Goal: Transaction & Acquisition: Purchase product/service

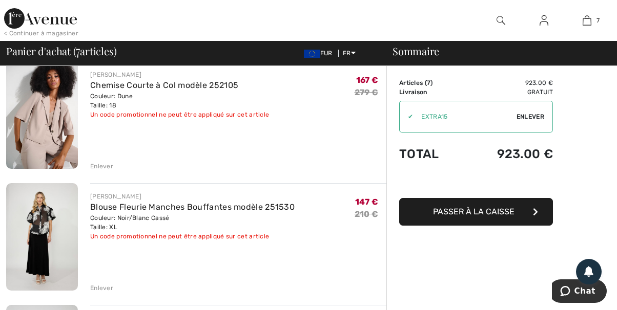
scroll to position [55, 0]
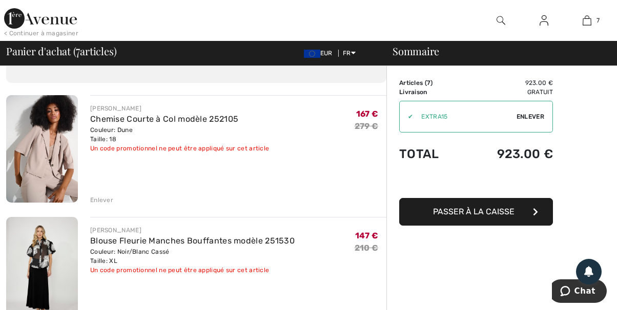
click at [99, 199] on div "Enlever" at bounding box center [101, 200] width 23 height 9
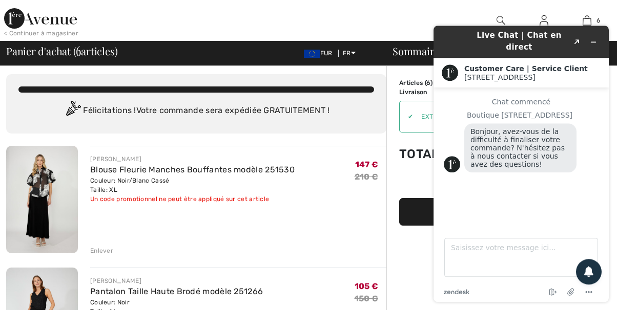
scroll to position [0, 0]
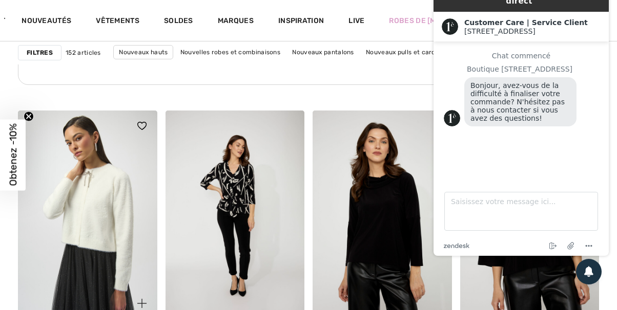
scroll to position [1211, 0]
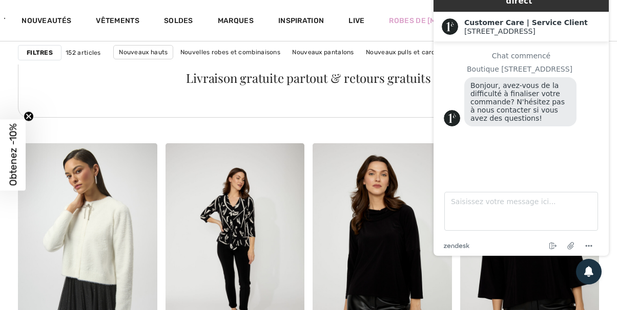
click at [423, 98] on div "Livraison gratuite partout & retours gratuits" at bounding box center [308, 79] width 581 height 75
click at [413, 110] on div "Livraison gratuite partout & retours gratuits" at bounding box center [308, 79] width 581 height 75
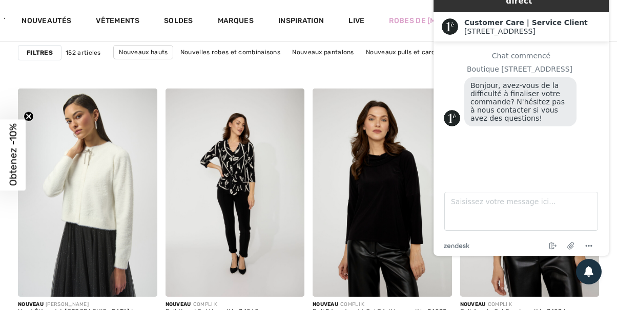
click at [599, 12] on div "Customer Care | Service Client 1ère Avenue 1ère Avenue" at bounding box center [520, 27] width 175 height 30
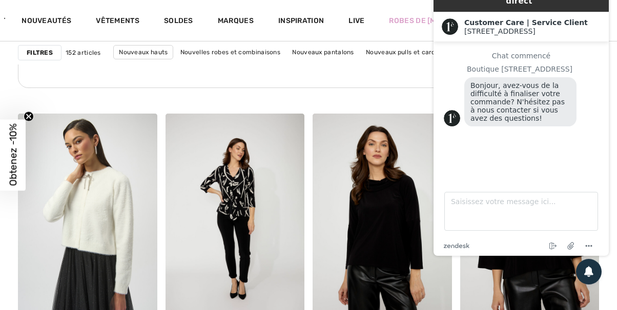
scroll to position [1239, 0]
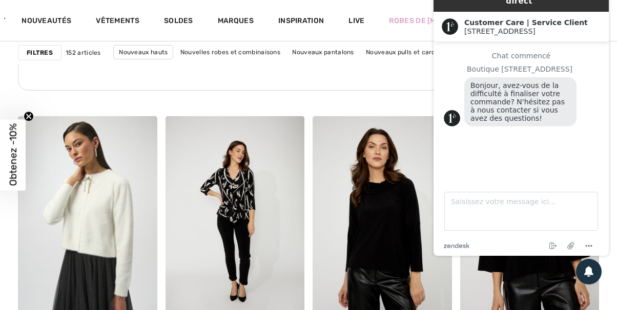
click at [427, 74] on div "Live Chat | Chat en direct Created with Sketch. Customer Care | Service Client …" at bounding box center [521, 117] width 192 height 293
click at [454, 246] on icon "zendesk .cls-1{fill:#03363d;}" at bounding box center [457, 245] width 26 height 5
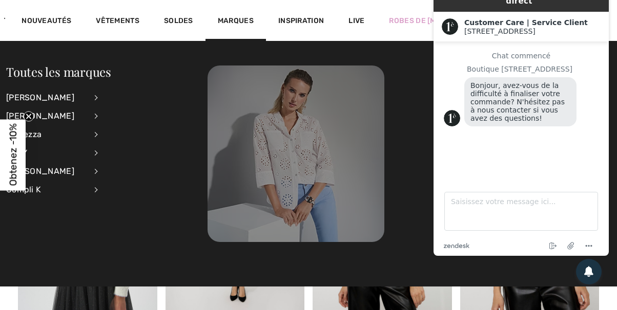
click at [298, 136] on img at bounding box center [295, 154] width 177 height 177
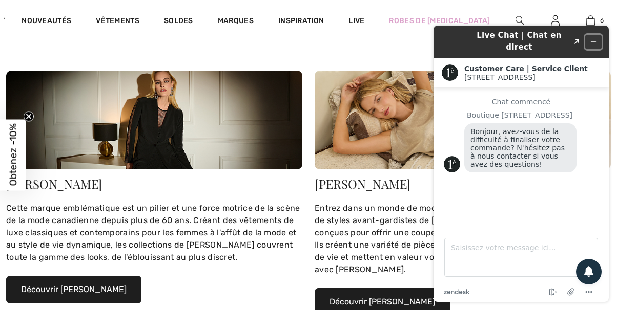
click at [593, 38] on icon "Réduire le widget" at bounding box center [593, 41] width 7 height 7
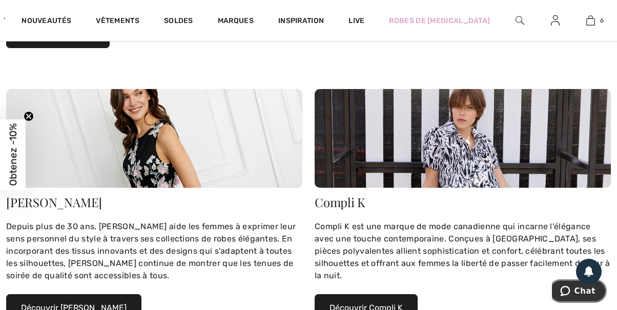
scroll to position [716, 0]
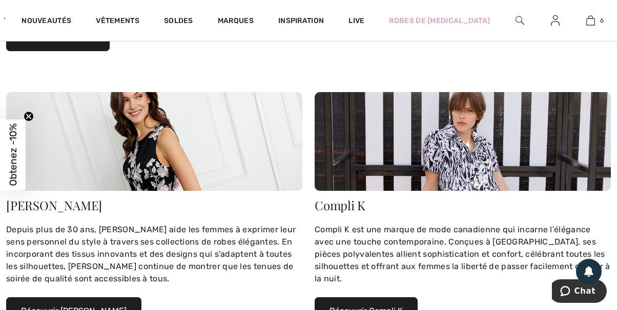
click at [364, 298] on button "Découvrir Compli K" at bounding box center [366, 312] width 103 height 28
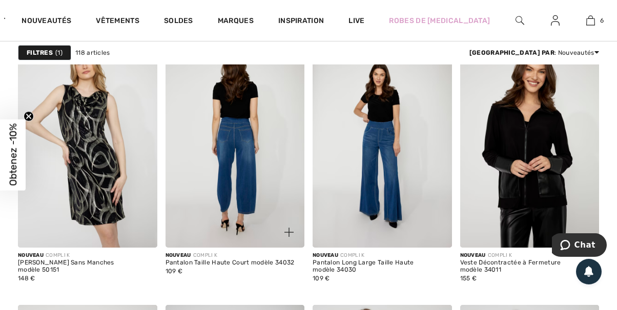
scroll to position [2753, 0]
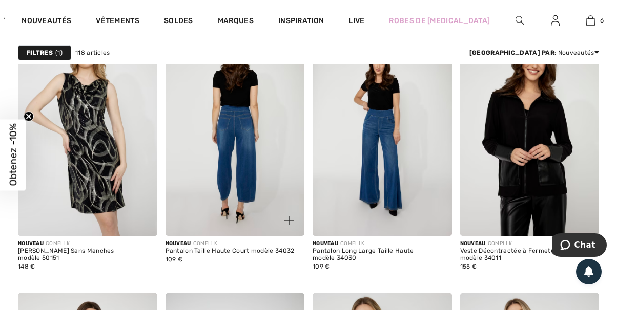
click at [270, 159] on img at bounding box center [234, 132] width 139 height 208
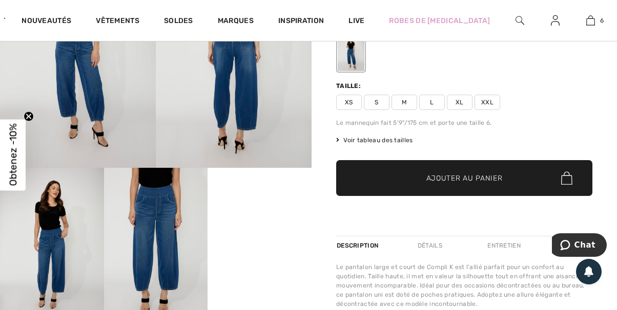
scroll to position [275, 0]
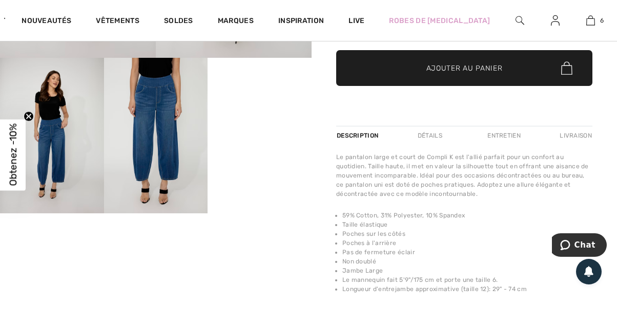
click at [262, 109] on video "Your browser does not support the video tag." at bounding box center [259, 84] width 104 height 52
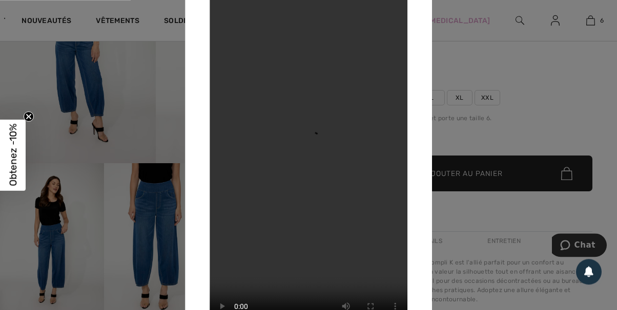
scroll to position [165, 0]
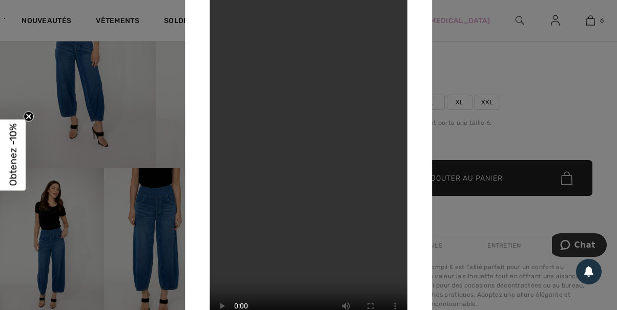
click at [155, 127] on div at bounding box center [308, 155] width 617 height 310
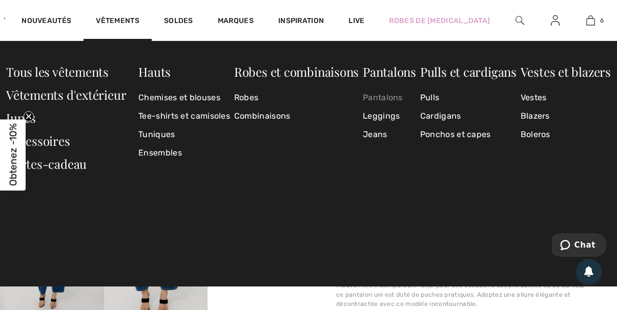
click at [383, 97] on link "Pantalons" at bounding box center [389, 98] width 53 height 18
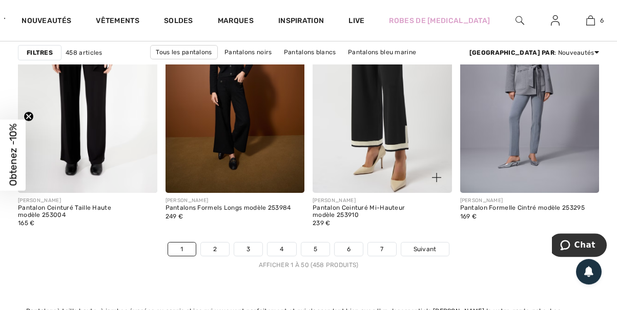
scroll to position [4075, 0]
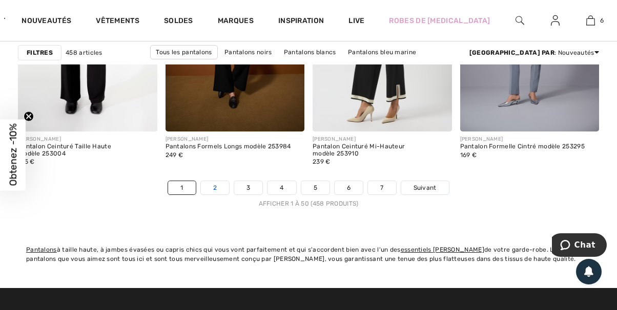
click at [216, 185] on link "2" at bounding box center [215, 187] width 28 height 13
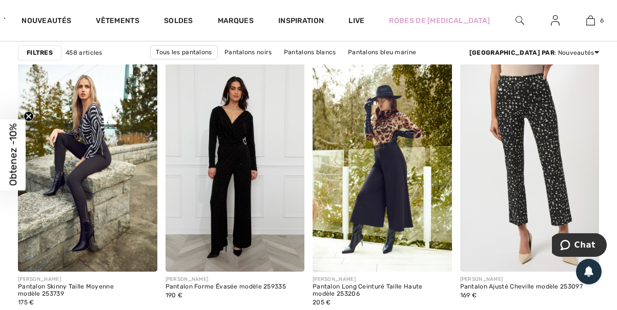
scroll to position [936, 0]
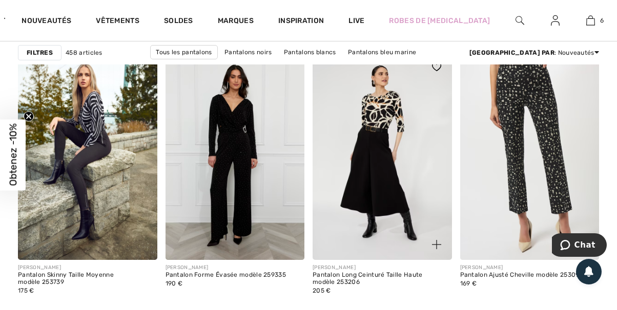
click at [375, 171] on img at bounding box center [381, 156] width 139 height 208
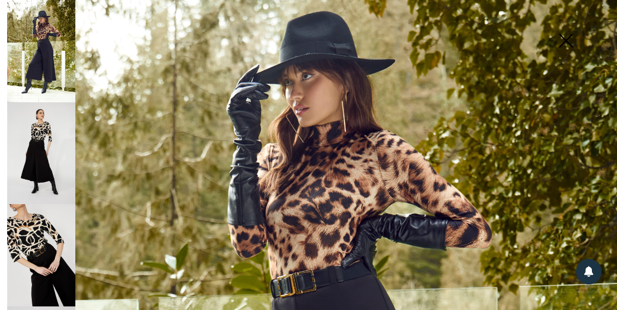
scroll to position [79, 0]
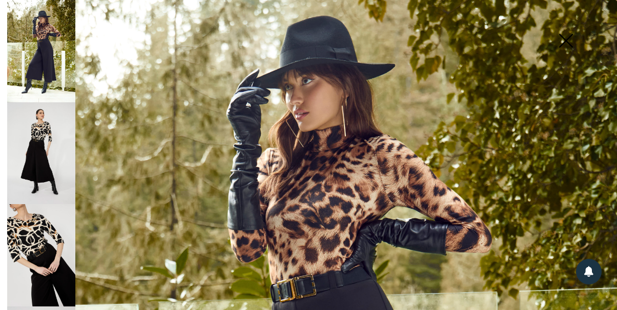
click at [50, 136] on img at bounding box center [41, 153] width 68 height 102
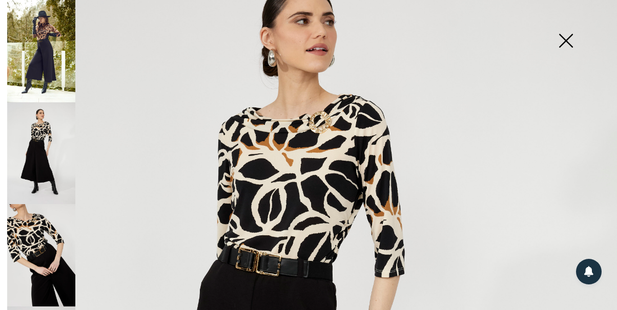
click at [566, 39] on img at bounding box center [565, 41] width 51 height 53
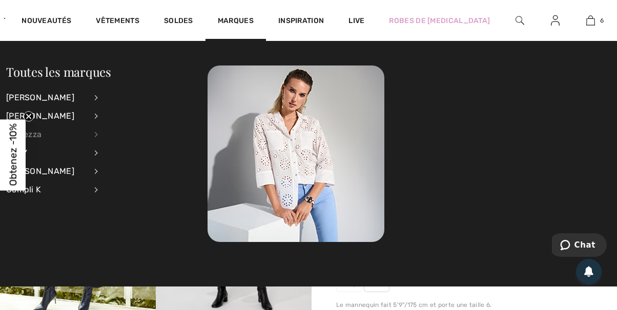
click at [47, 134] on div "Dolcezza" at bounding box center [46, 135] width 80 height 18
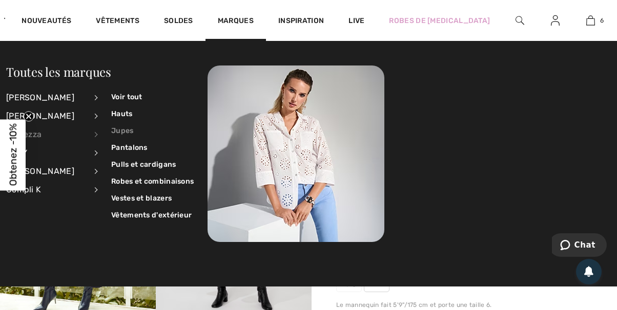
click at [122, 131] on link "Jupes" at bounding box center [152, 130] width 82 height 17
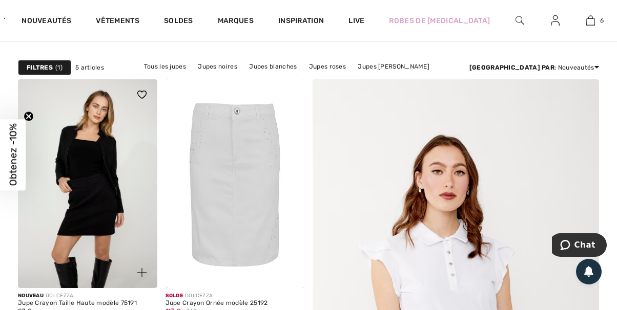
scroll to position [110, 0]
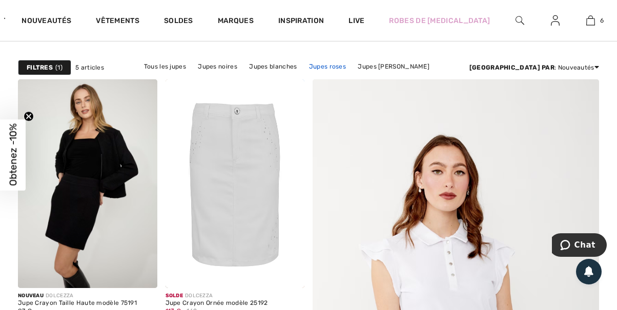
click at [318, 66] on link "Jupes roses" at bounding box center [327, 66] width 47 height 13
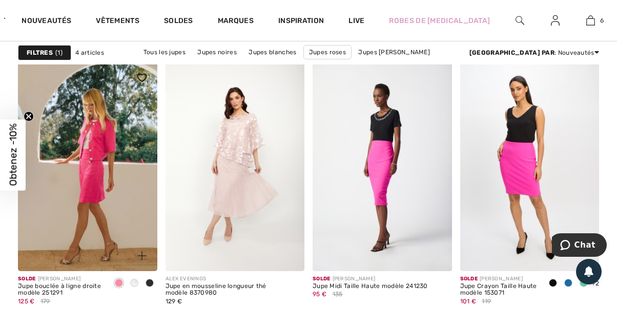
scroll to position [110, 0]
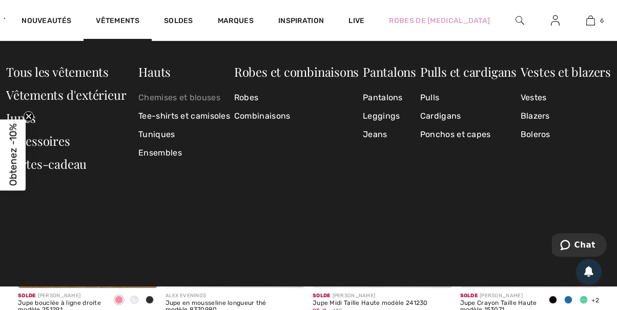
click at [169, 98] on link "Chemises et blouses" at bounding box center [184, 98] width 92 height 18
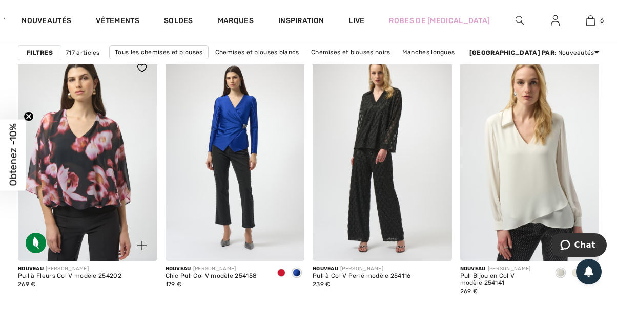
scroll to position [3965, 0]
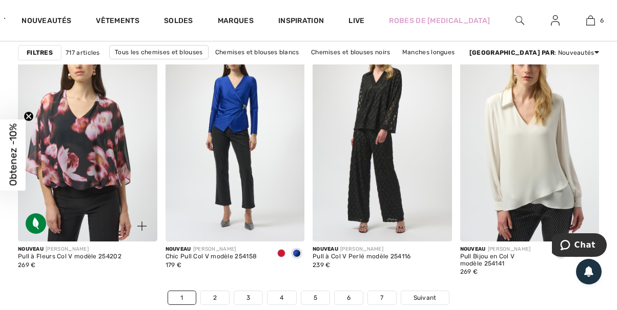
click at [87, 135] on img at bounding box center [87, 137] width 139 height 208
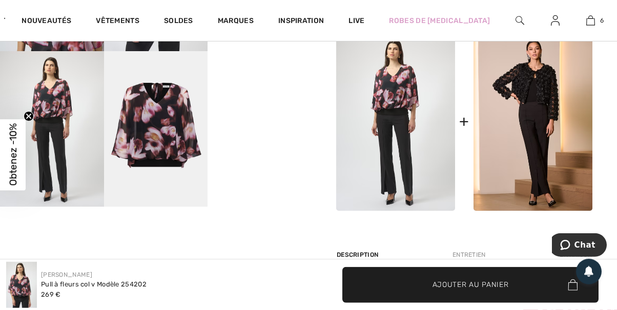
scroll to position [275, 0]
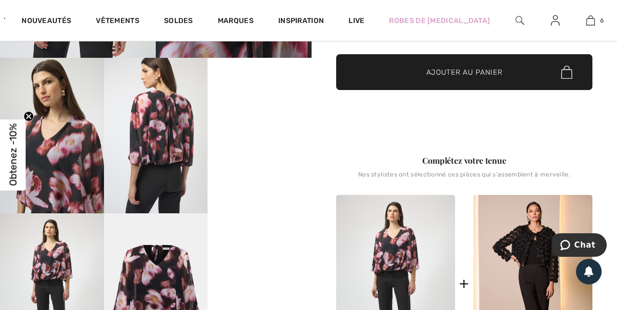
click at [248, 110] on video "Your browser does not support the video tag." at bounding box center [259, 84] width 104 height 52
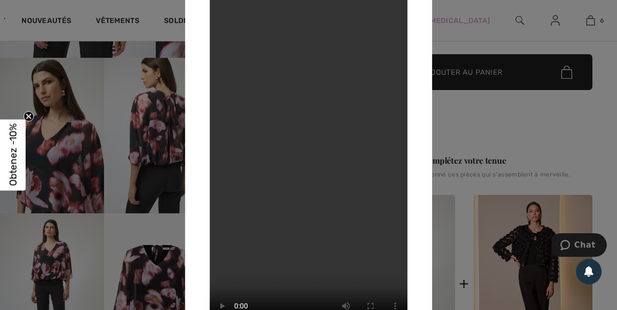
click at [155, 109] on div at bounding box center [308, 155] width 617 height 310
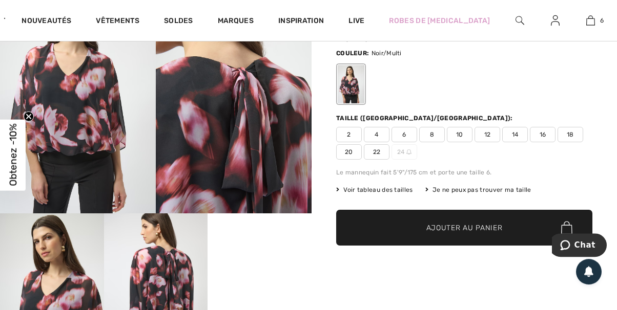
scroll to position [110, 0]
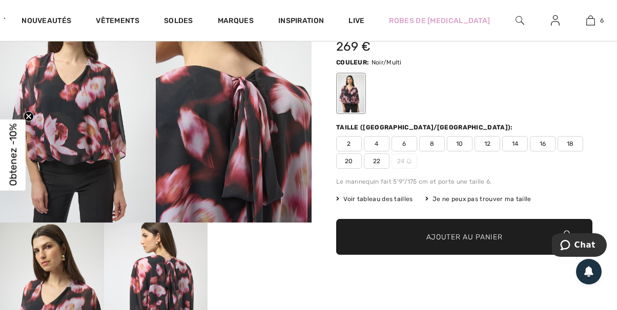
click at [541, 140] on span "16" at bounding box center [543, 143] width 26 height 15
click at [444, 235] on span "Ajouter au panier" at bounding box center [464, 237] width 76 height 11
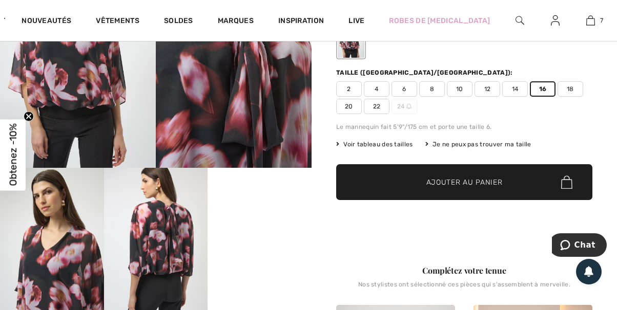
scroll to position [0, 0]
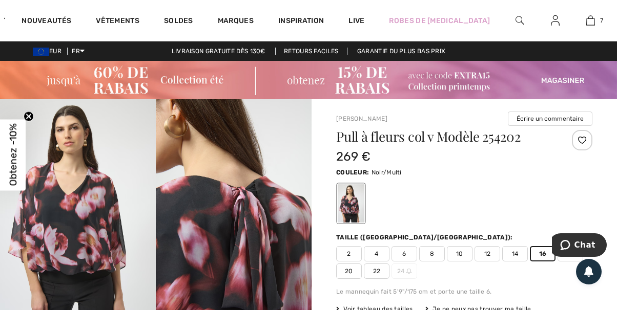
click at [324, 78] on img at bounding box center [308, 80] width 617 height 38
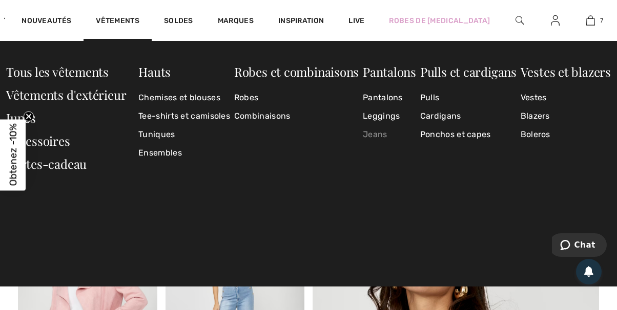
click at [377, 134] on link "Jeans" at bounding box center [389, 135] width 53 height 18
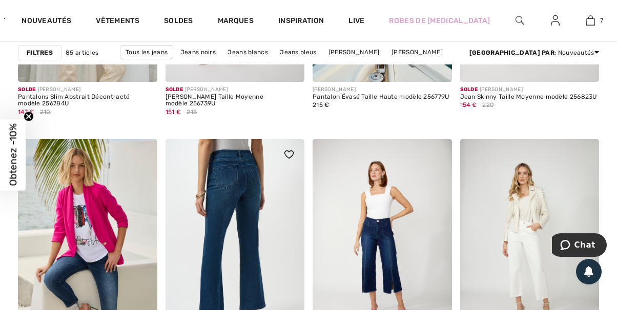
scroll to position [3855, 0]
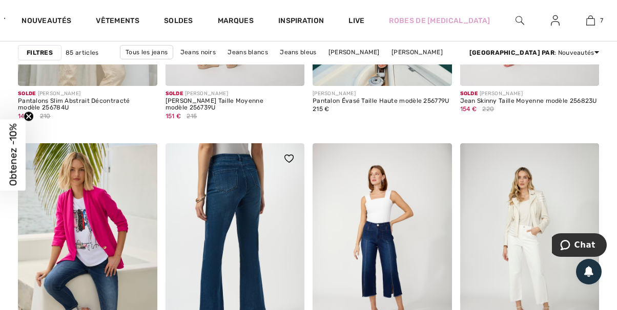
click at [235, 183] on img at bounding box center [234, 247] width 139 height 208
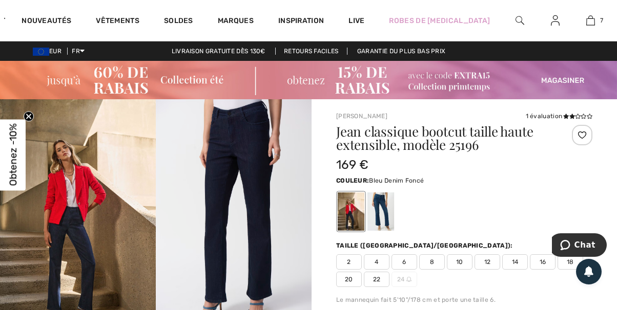
click at [540, 259] on span "16" at bounding box center [543, 262] width 26 height 15
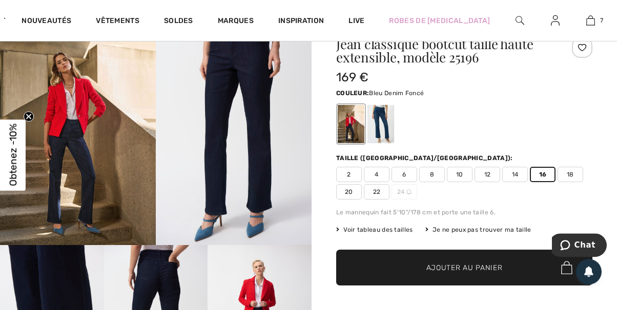
scroll to position [110, 0]
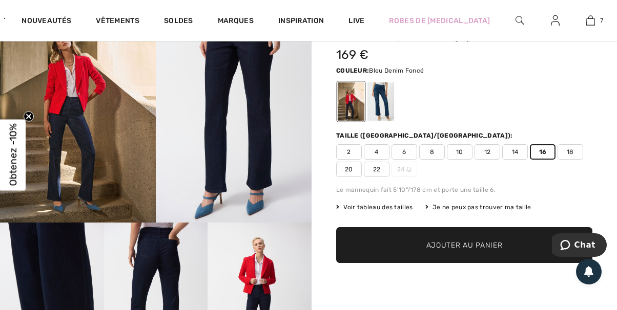
click at [436, 245] on span "Ajouter au panier" at bounding box center [464, 245] width 76 height 11
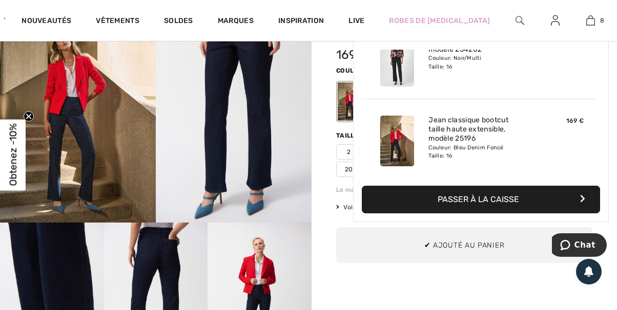
scroll to position [510, 0]
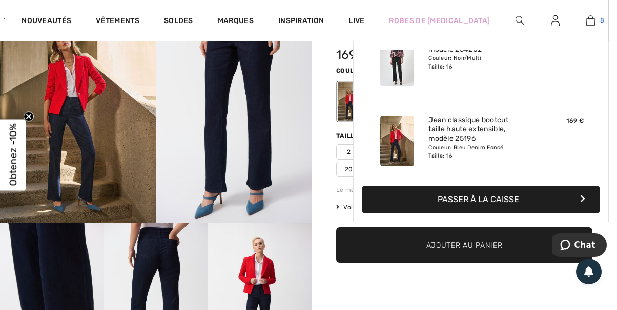
click at [589, 17] on img at bounding box center [590, 20] width 9 height 12
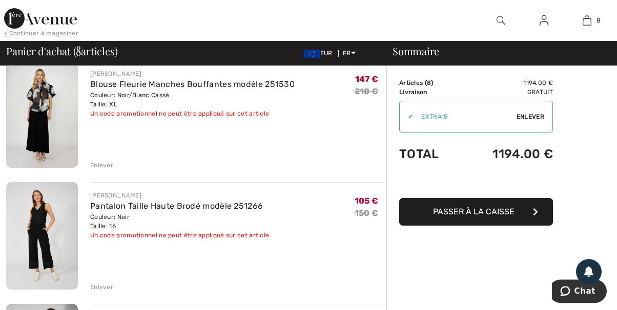
scroll to position [110, 0]
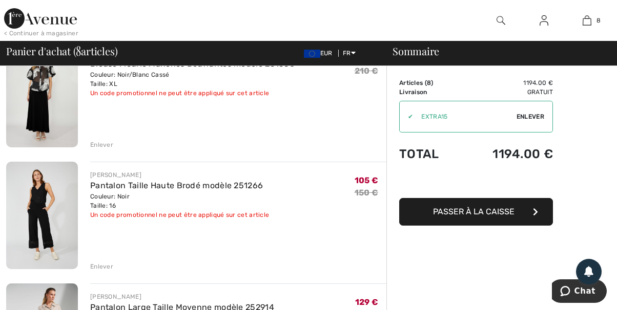
click at [103, 143] on div "Enlever" at bounding box center [101, 144] width 23 height 9
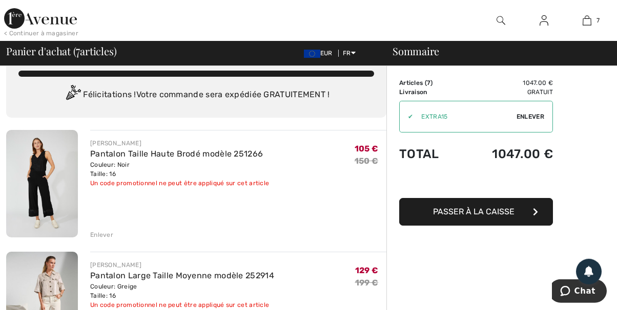
scroll to position [0, 0]
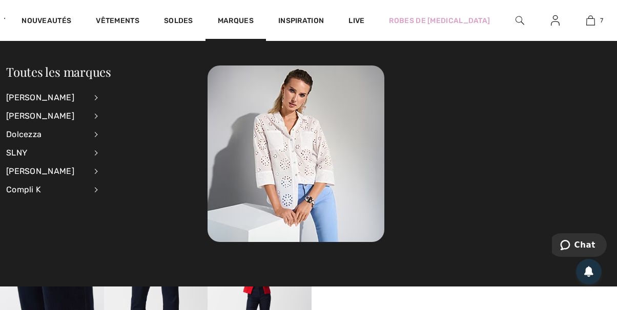
scroll to position [110, 0]
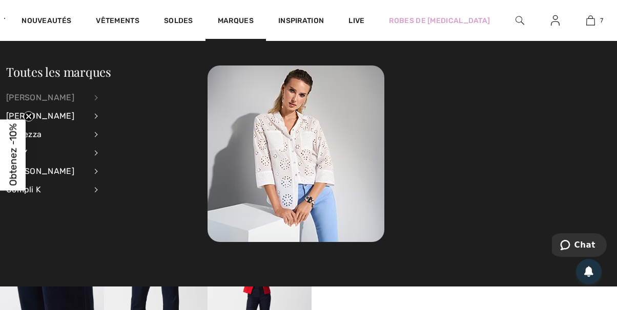
click at [35, 98] on div "[PERSON_NAME]" at bounding box center [46, 98] width 80 height 18
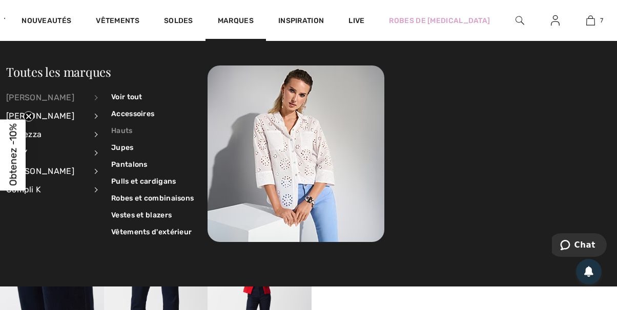
click at [117, 131] on link "Hauts" at bounding box center [152, 130] width 82 height 17
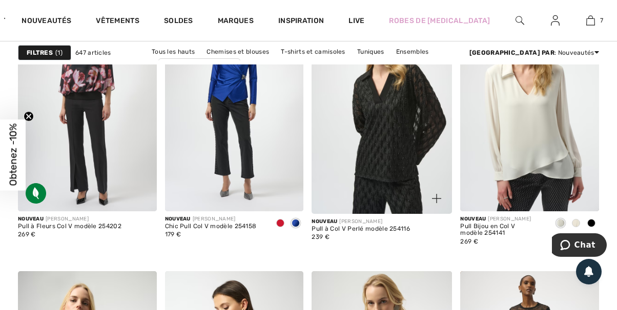
scroll to position [1376, 0]
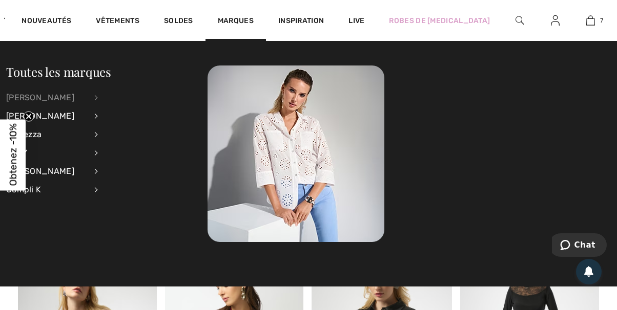
click at [52, 98] on div "[PERSON_NAME]" at bounding box center [46, 98] width 80 height 18
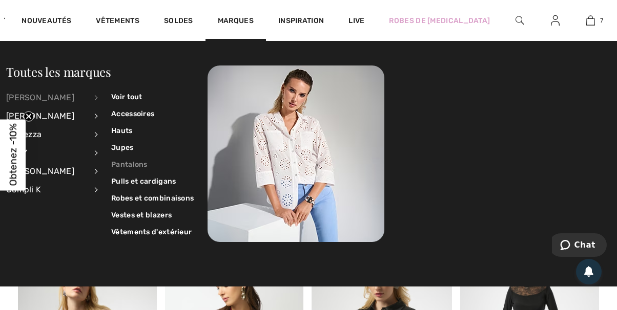
click at [125, 164] on link "Pantalons" at bounding box center [152, 164] width 82 height 17
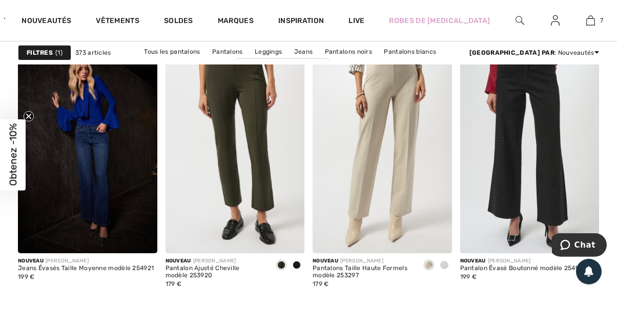
scroll to position [1597, 0]
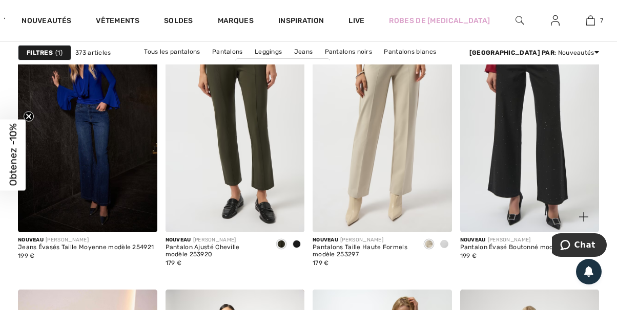
click at [507, 132] on img at bounding box center [529, 128] width 139 height 208
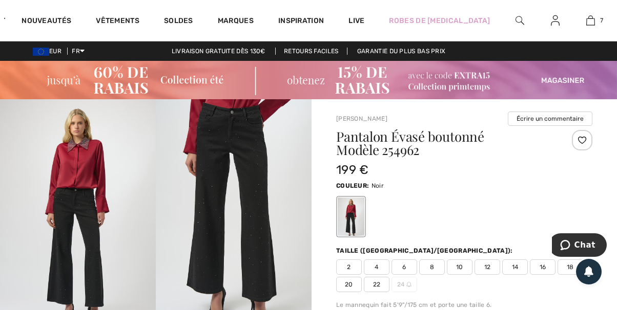
click at [244, 198] on img at bounding box center [234, 216] width 156 height 234
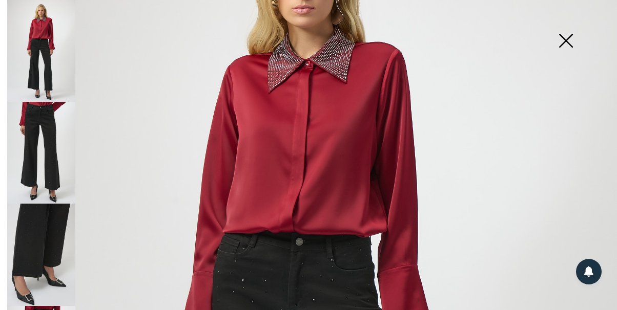
scroll to position [59, 0]
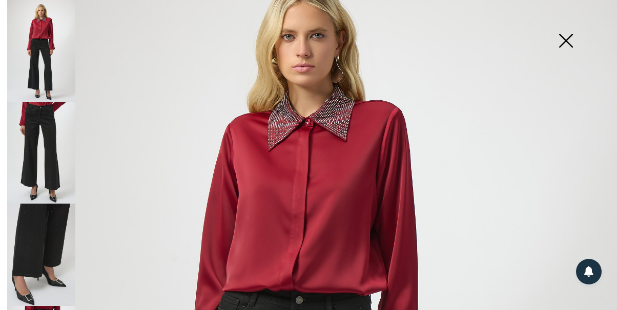
click at [567, 40] on img at bounding box center [565, 41] width 51 height 53
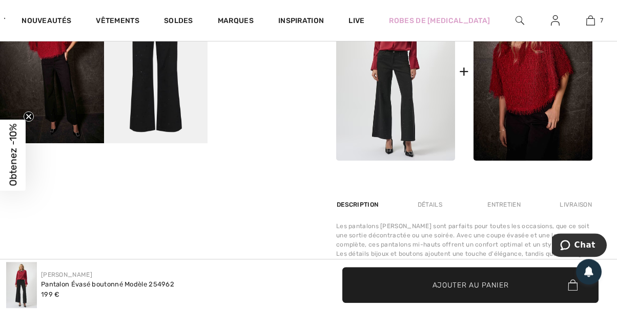
scroll to position [551, 0]
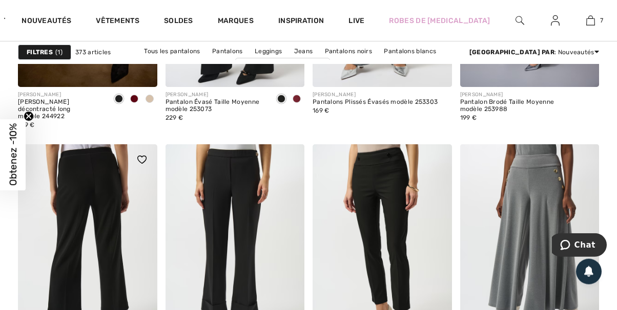
scroll to position [2918, 0]
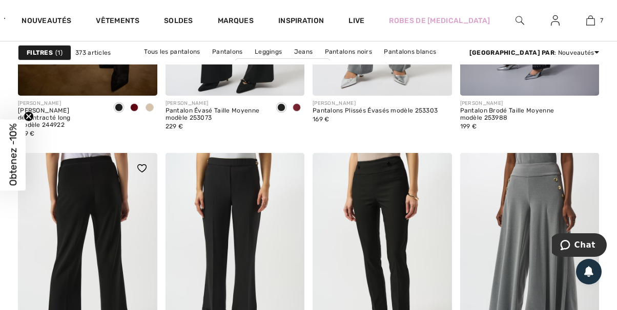
click at [88, 178] on img at bounding box center [87, 257] width 139 height 208
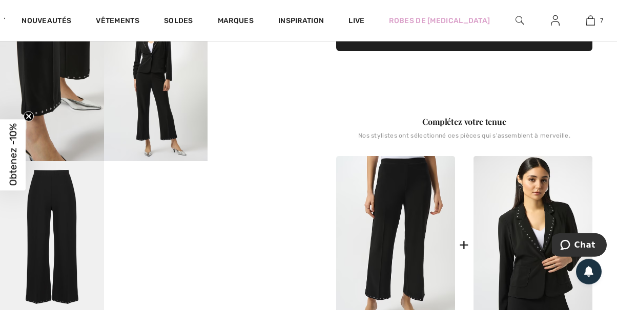
scroll to position [275, 0]
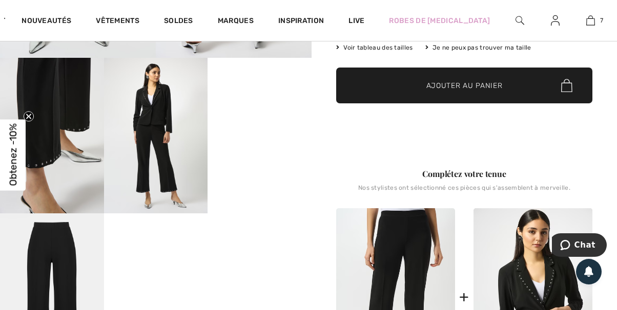
click at [262, 110] on video "Your browser does not support the video tag." at bounding box center [259, 84] width 104 height 52
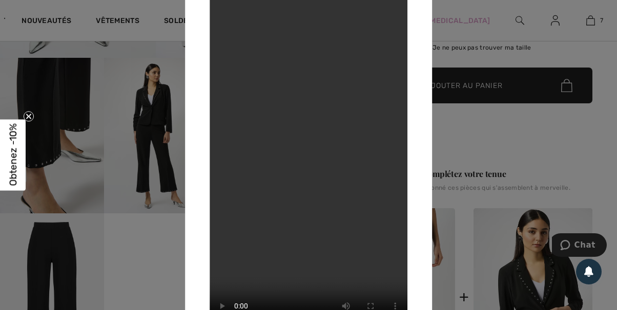
click at [157, 148] on div at bounding box center [308, 155] width 617 height 310
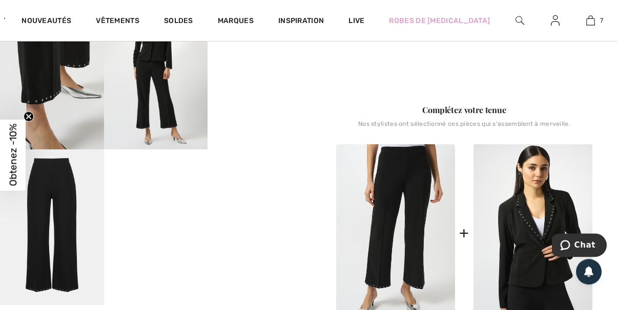
scroll to position [385, 0]
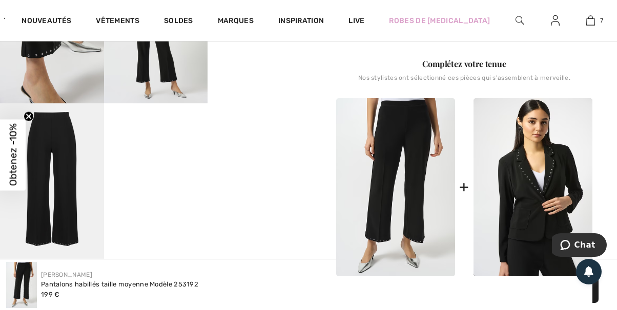
click at [57, 177] on img at bounding box center [52, 181] width 104 height 156
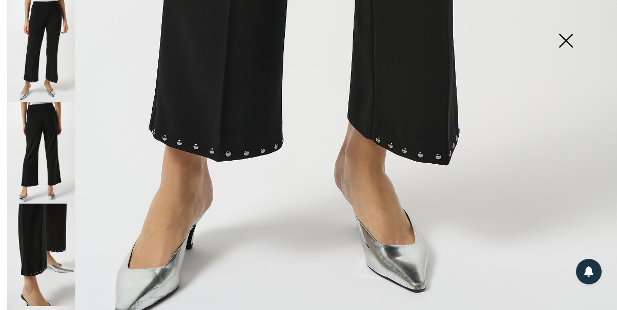
scroll to position [614, 0]
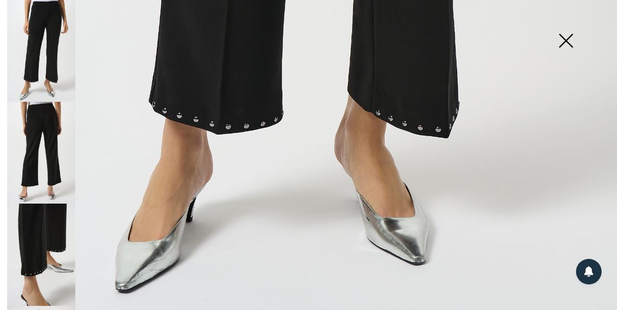
click at [565, 41] on img at bounding box center [565, 41] width 51 height 53
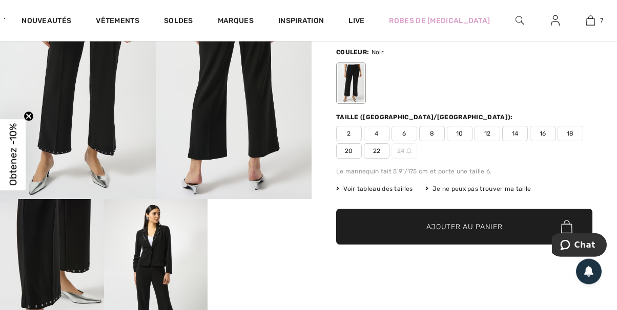
scroll to position [110, 0]
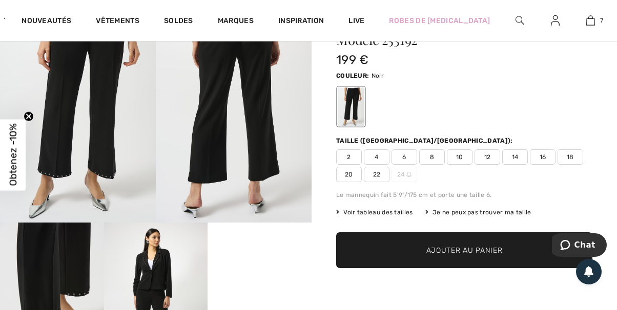
click at [541, 156] on span "16" at bounding box center [543, 157] width 26 height 15
click at [445, 246] on span "Ajouter au panier" at bounding box center [464, 250] width 76 height 11
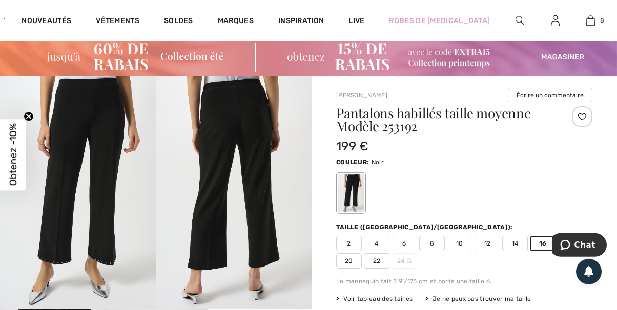
scroll to position [0, 0]
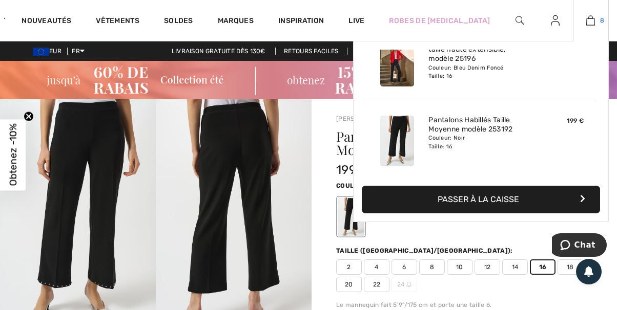
click at [587, 17] on img at bounding box center [590, 20] width 9 height 12
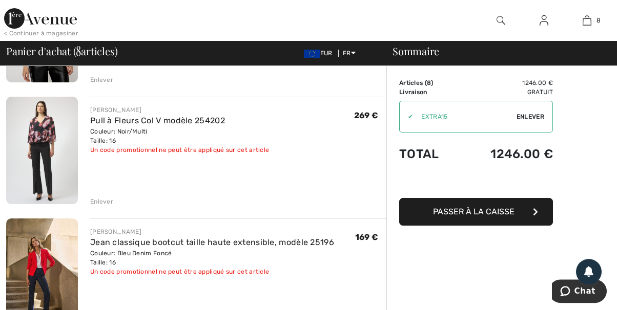
scroll to position [716, 0]
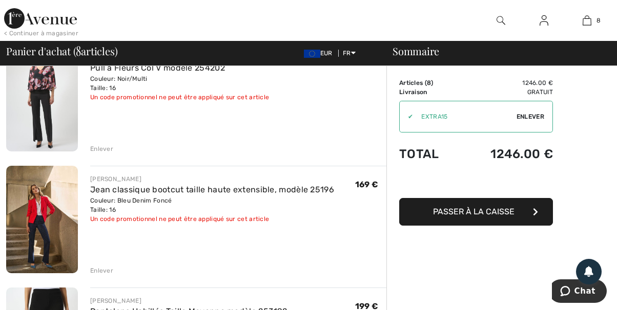
click at [105, 269] on div "Enlever" at bounding box center [101, 270] width 23 height 9
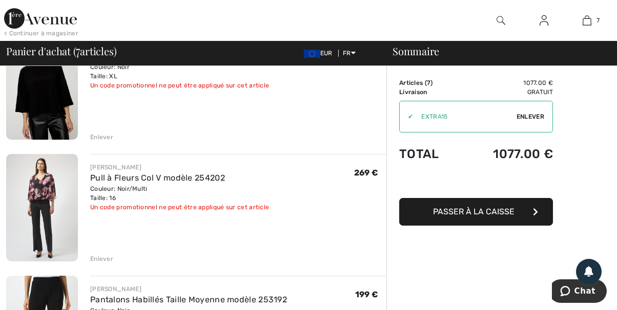
scroll to position [551, 0]
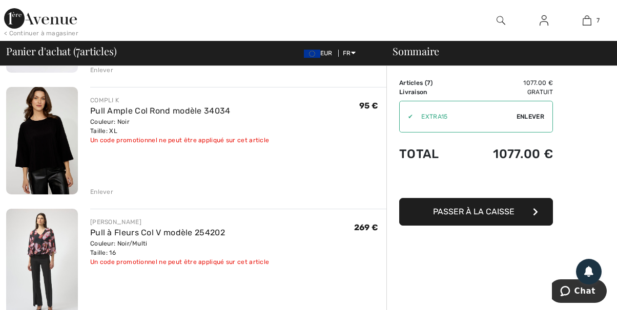
click at [105, 191] on div "Enlever" at bounding box center [101, 191] width 23 height 9
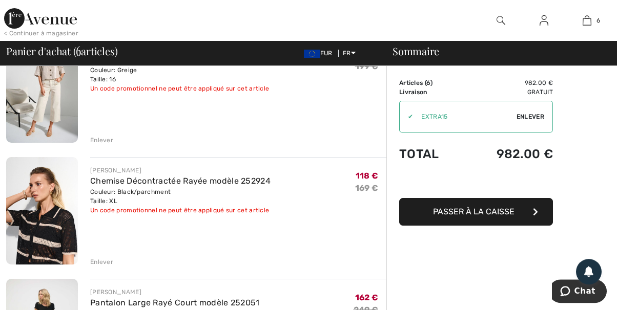
scroll to position [220, 0]
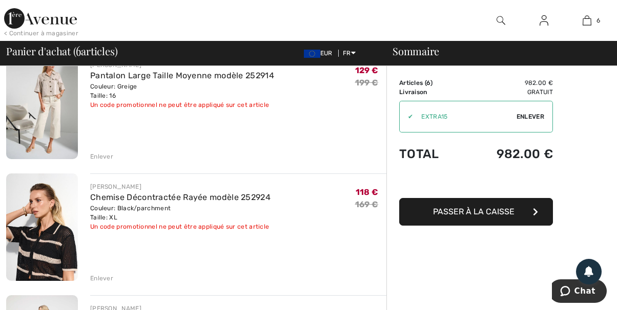
click at [545, 20] on img at bounding box center [543, 20] width 9 height 12
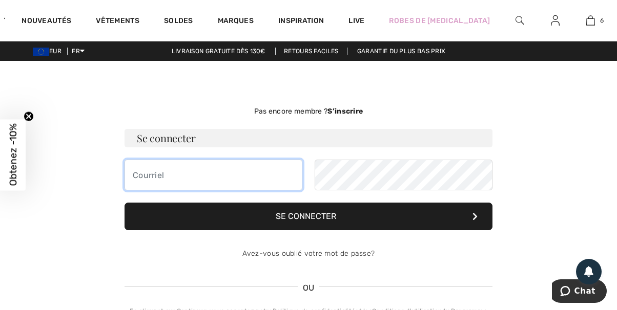
click at [154, 173] on input "email" at bounding box center [213, 175] width 178 height 31
type input "[EMAIL_ADDRESS][DOMAIN_NAME]"
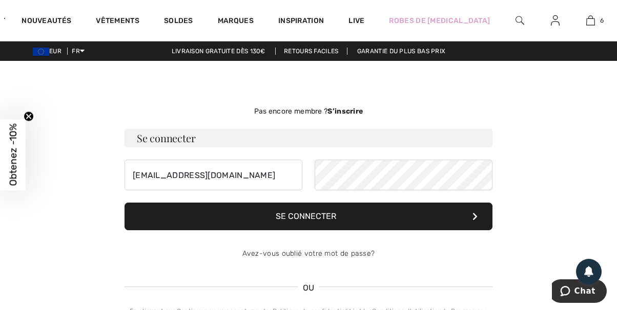
click at [281, 217] on button "Se connecter" at bounding box center [308, 217] width 368 height 28
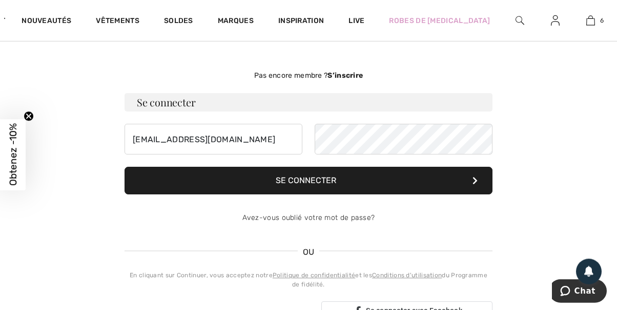
scroll to position [55, 0]
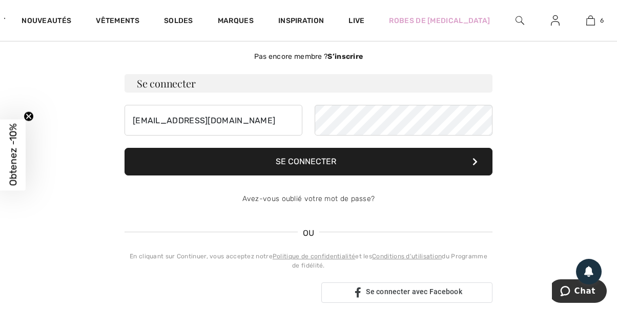
click at [301, 162] on button "Se connecter" at bounding box center [308, 162] width 368 height 28
click at [288, 198] on link "Avez-vous oublié votre mot de passe?" at bounding box center [308, 199] width 133 height 9
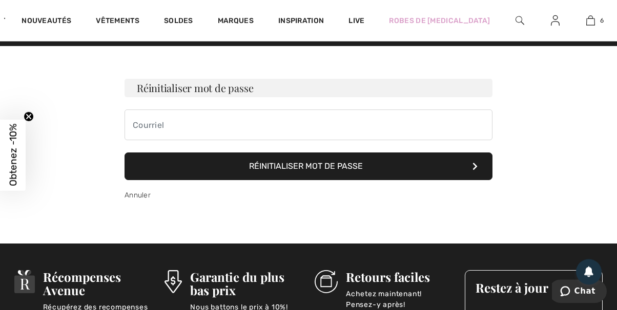
scroll to position [0, 0]
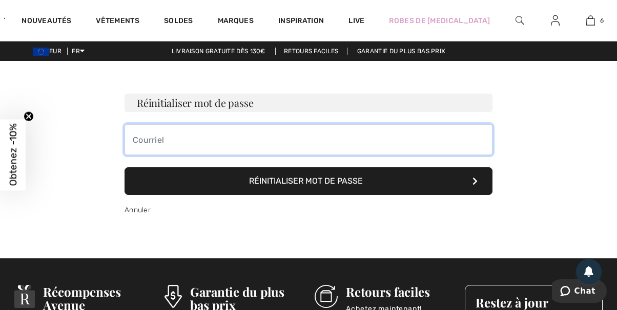
click at [179, 137] on input "email" at bounding box center [308, 139] width 368 height 31
type input "hgrelin@sfr.fr"
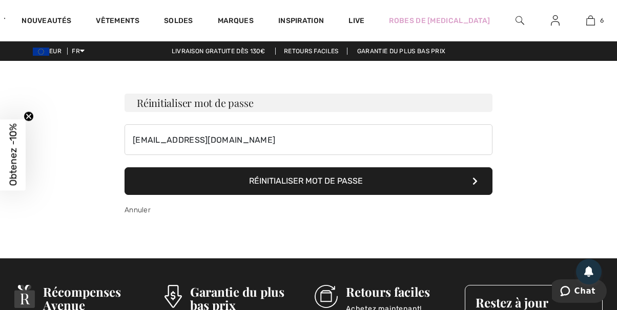
click at [305, 178] on button "Réinitialiser mot de passe" at bounding box center [308, 182] width 368 height 28
